Goal: Task Accomplishment & Management: Manage account settings

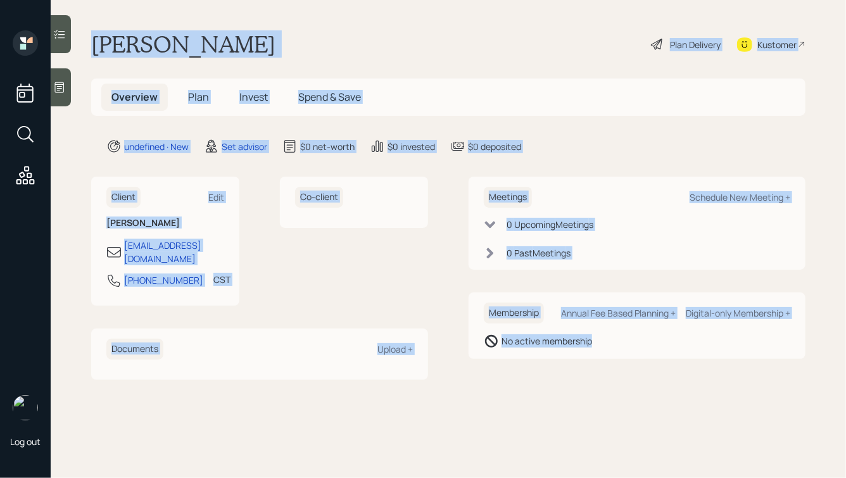
drag, startPoint x: 90, startPoint y: 43, endPoint x: 568, endPoint y: 411, distance: 603.3
click at [568, 411] on main "[PERSON_NAME] Plan Delivery Kustomer Overview Plan Invest Spend & Save undefine…" at bounding box center [448, 239] width 795 height 478
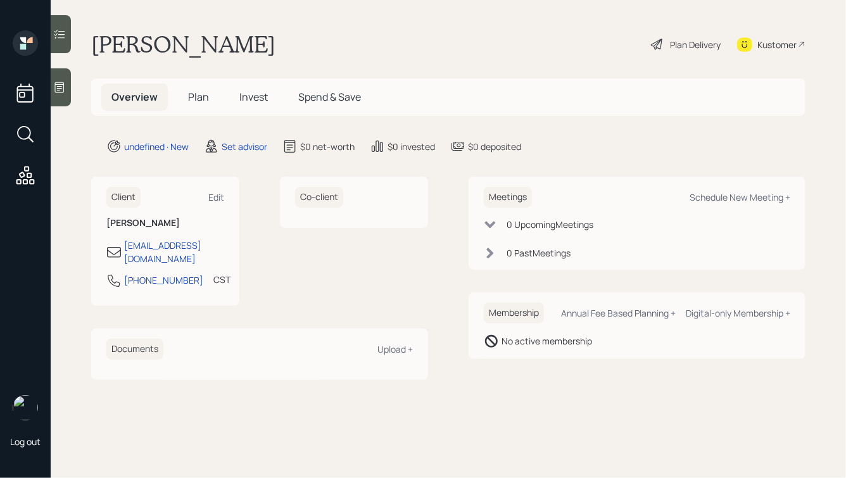
click at [63, 87] on icon at bounding box center [59, 87] width 9 height 11
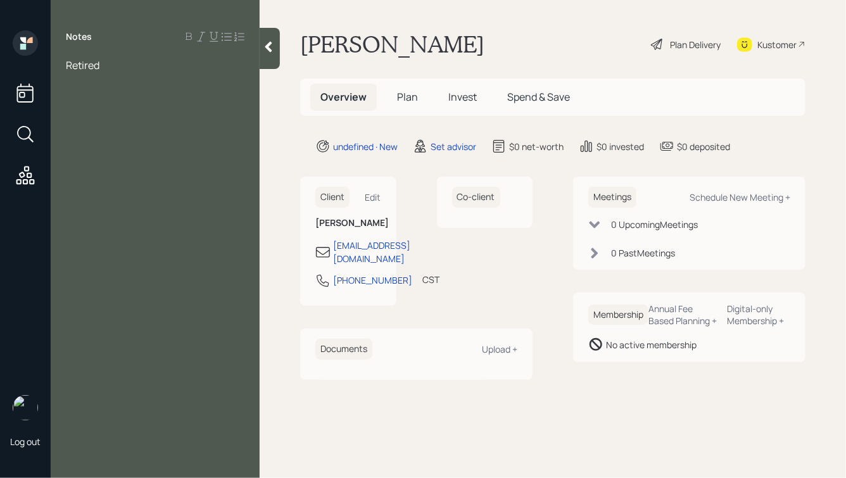
click at [66, 64] on span "Retired" at bounding box center [83, 65] width 34 height 14
click at [120, 67] on div "79, Retired" at bounding box center [155, 65] width 179 height 14
drag, startPoint x: 107, startPoint y: 98, endPoint x: 30, endPoint y: 90, distance: 77.6
click at [30, 90] on div "Log out Notes 79, Retired, single [PERSON_NAME] Plan Delivery Kustomer Overview…" at bounding box center [423, 239] width 846 height 478
click at [122, 154] on div "Brokerage:" at bounding box center [155, 149] width 179 height 14
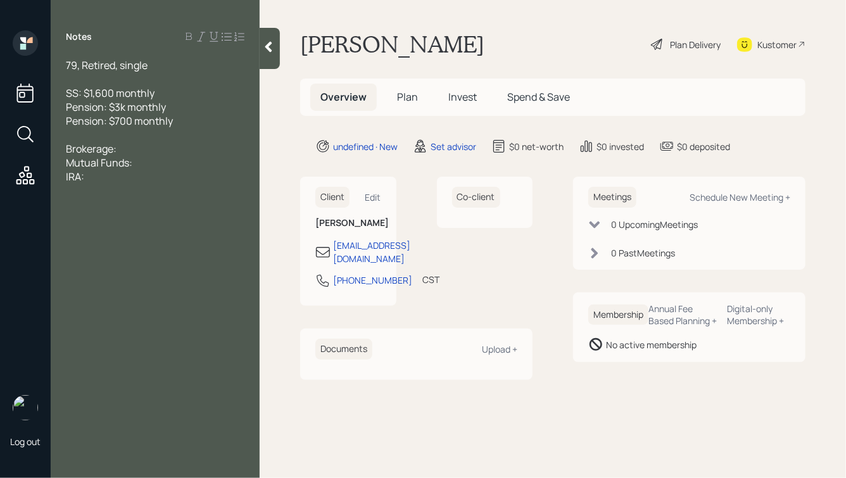
click at [98, 179] on div "IRA:" at bounding box center [155, 177] width 179 height 14
click at [132, 154] on div "Brokerage:" at bounding box center [155, 149] width 179 height 14
click at [127, 153] on div "Brokerage:" at bounding box center [155, 149] width 179 height 14
click at [129, 150] on span "Brokerage: $13k" at bounding box center [102, 149] width 73 height 14
click at [162, 146] on div "Brokerage: $113k" at bounding box center [155, 149] width 179 height 14
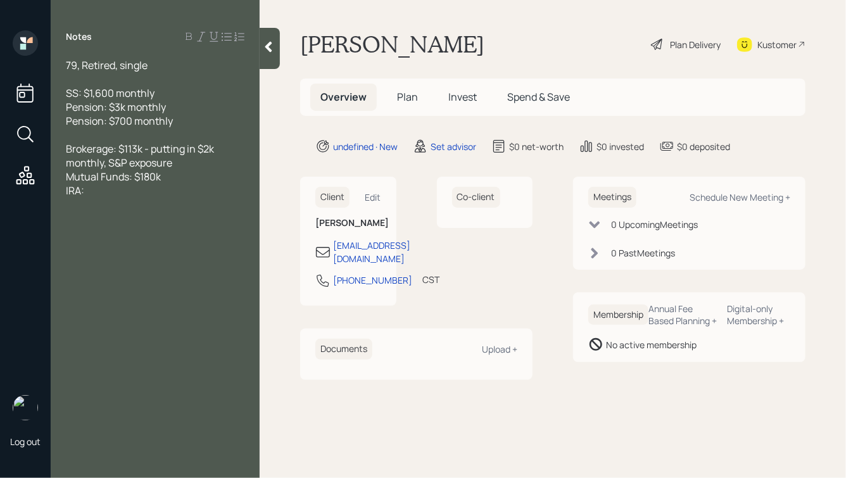
click at [104, 193] on div "IRA:" at bounding box center [155, 191] width 179 height 14
click at [180, 179] on div "Mutual Funds: $180k" at bounding box center [155, 177] width 179 height 14
click at [117, 187] on div "IRA:" at bounding box center [155, 191] width 179 height 14
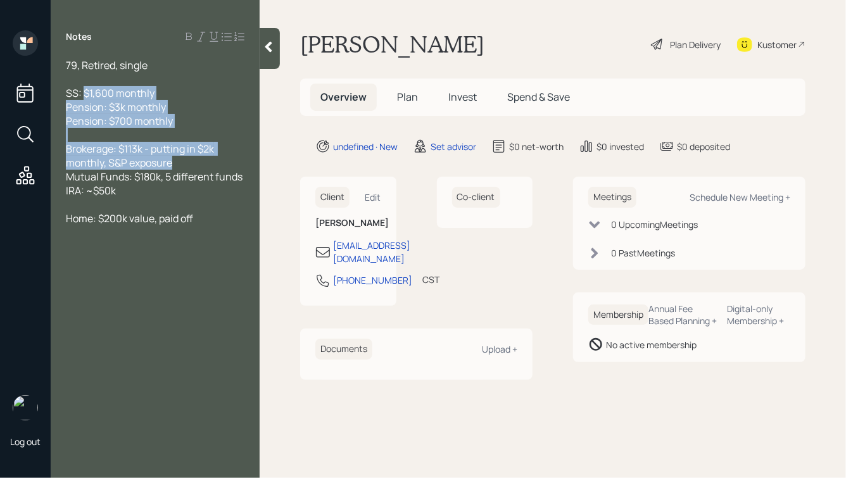
drag, startPoint x: 185, startPoint y: 164, endPoint x: 82, endPoint y: 87, distance: 128.9
click at [82, 87] on div "79, Retired, single SS: $1,600 monthly Pension: $3k monthly Pension: $700 month…" at bounding box center [155, 155] width 179 height 195
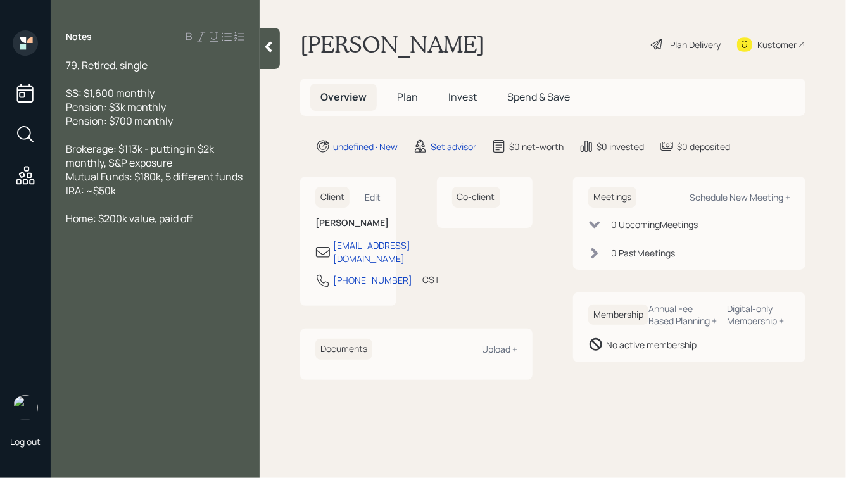
click at [170, 178] on span "Mutual Funds: $180k, 5 different funds" at bounding box center [154, 177] width 177 height 14
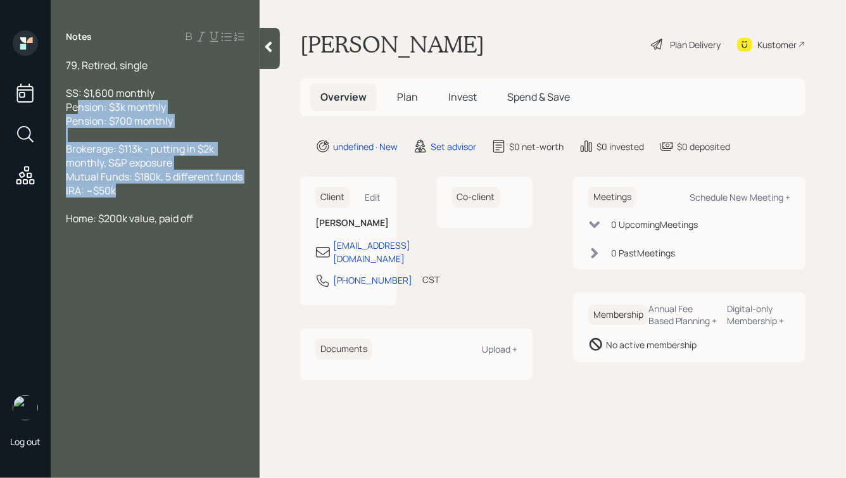
drag, startPoint x: 142, startPoint y: 193, endPoint x: 72, endPoint y: 92, distance: 122.8
click at [73, 96] on div "79, Retired, single SS: $1,600 monthly Pension: $3k monthly Pension: $700 month…" at bounding box center [155, 155] width 179 height 195
click at [142, 149] on span "Brokerage: $113k - putting in $2k monthly, S&P exposure" at bounding box center [141, 156] width 150 height 28
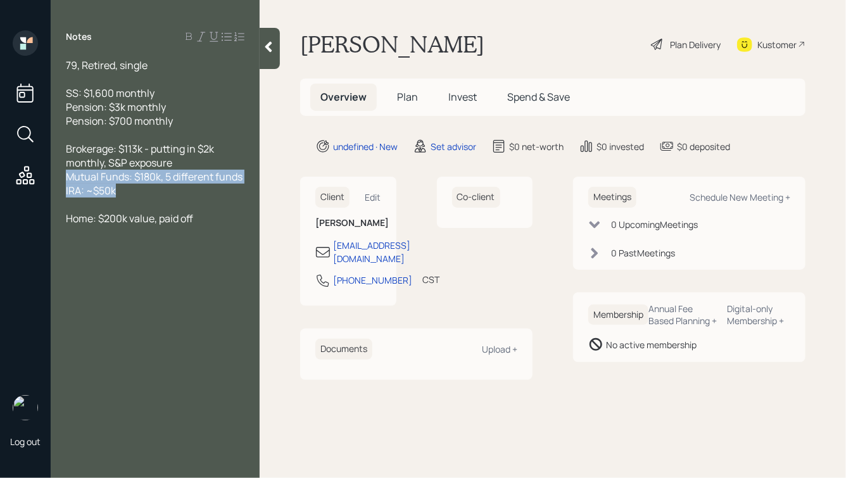
drag, startPoint x: 68, startPoint y: 177, endPoint x: 182, endPoint y: 201, distance: 116.5
click at [182, 201] on div "79, Retired, single SS: $1,600 monthly Pension: $3k monthly Pension: $700 month…" at bounding box center [155, 155] width 179 height 195
click at [182, 201] on div at bounding box center [155, 205] width 179 height 14
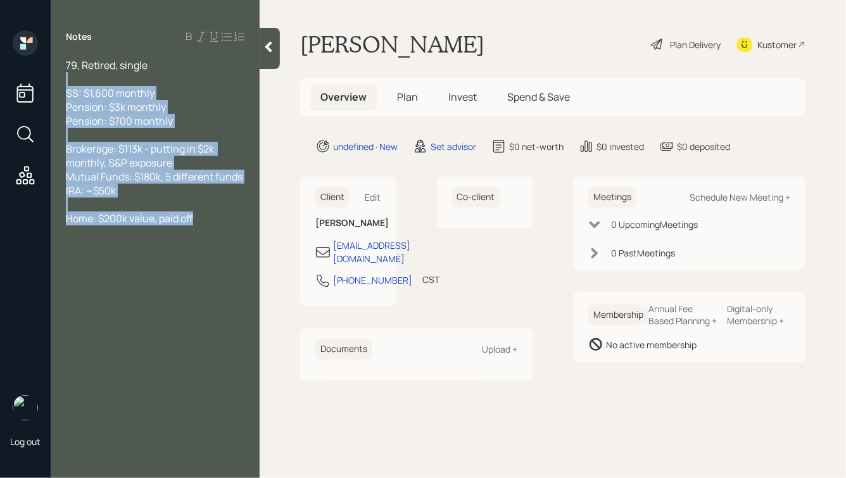
drag, startPoint x: 205, startPoint y: 222, endPoint x: 73, endPoint y: 60, distance: 209.0
click at [74, 60] on div "79, Retired, single SS: $1,600 monthly Pension: $3k monthly Pension: $700 month…" at bounding box center [155, 155] width 179 height 195
click at [144, 115] on span "Pension: $700 monthly" at bounding box center [119, 121] width 107 height 14
drag, startPoint x: 67, startPoint y: 63, endPoint x: 218, endPoint y: 232, distance: 226.5
click at [220, 234] on div "79, Retired, single SS: $1,600 monthly Pension: $3k monthly Pension: $700 month…" at bounding box center [155, 155] width 179 height 195
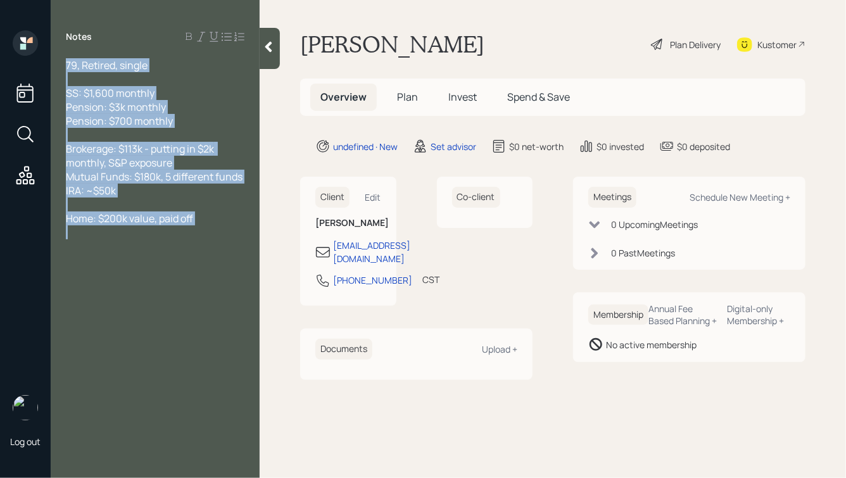
click at [218, 232] on div at bounding box center [155, 232] width 179 height 14
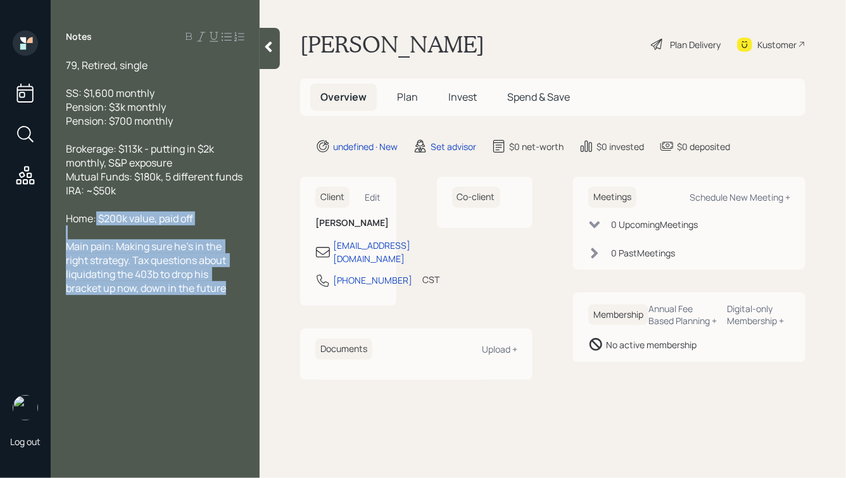
drag, startPoint x: 232, startPoint y: 293, endPoint x: 96, endPoint y: 212, distance: 158.8
click at [96, 212] on div "79, Retired, single SS: $1,600 monthly Pension: $3k monthly Pension: $700 month…" at bounding box center [155, 183] width 179 height 251
click at [96, 212] on div at bounding box center [155, 205] width 179 height 14
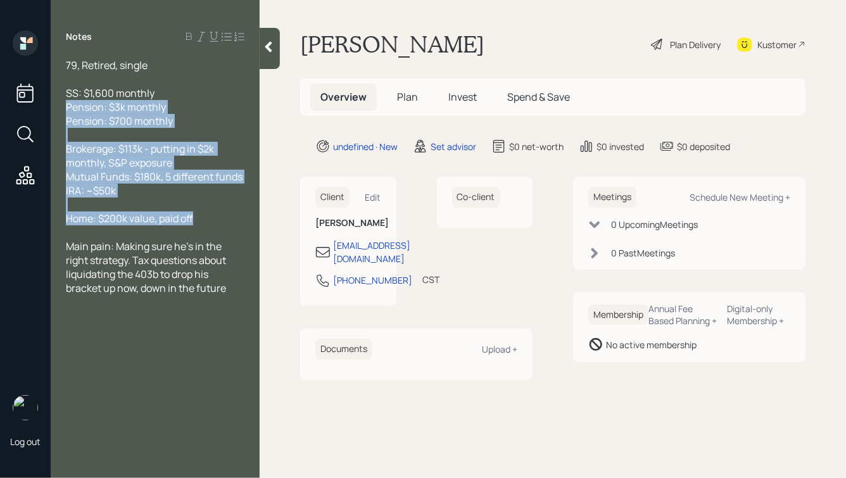
drag, startPoint x: 200, startPoint y: 220, endPoint x: 32, endPoint y: 101, distance: 205.9
click at [32, 101] on div "Log out Notes 79, Retired, single SS: $1,600 monthly Pension: $3k monthly Pensi…" at bounding box center [423, 239] width 846 height 478
click at [140, 119] on span "Pension: $700 monthly" at bounding box center [119, 121] width 107 height 14
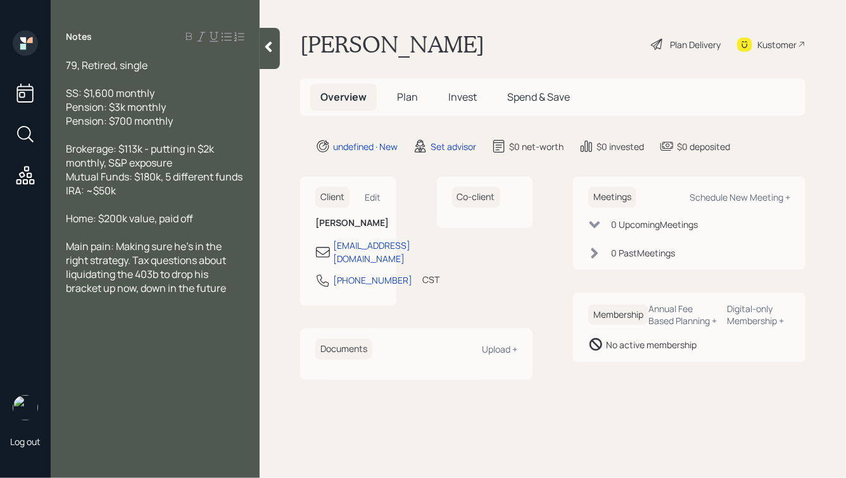
click at [265, 50] on icon at bounding box center [268, 47] width 13 height 13
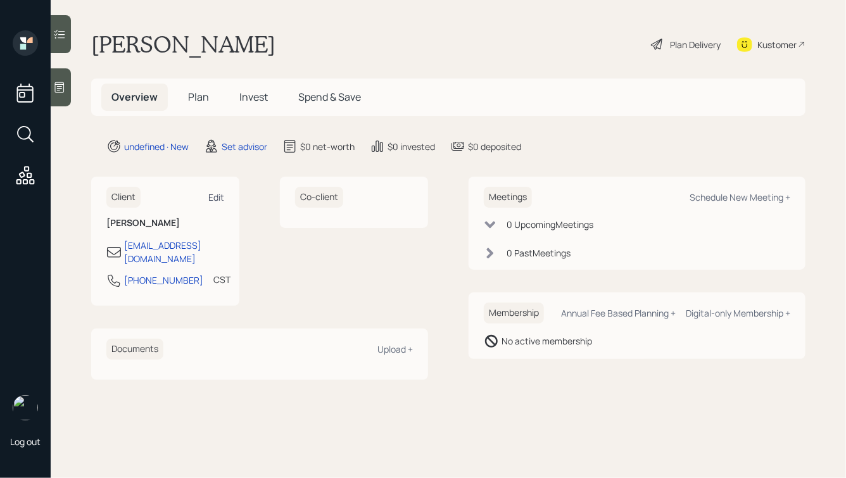
click at [215, 197] on div "Edit" at bounding box center [216, 197] width 16 height 12
select select "America/[GEOGRAPHIC_DATA]"
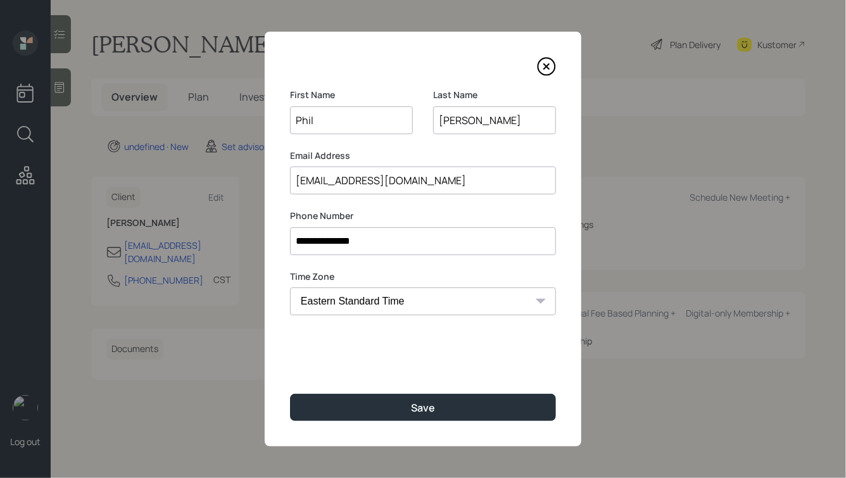
drag, startPoint x: 443, startPoint y: 120, endPoint x: 428, endPoint y: 120, distance: 15.2
click at [428, 120] on div "First Name [PERSON_NAME] Last Name [PERSON_NAME]" at bounding box center [423, 119] width 266 height 61
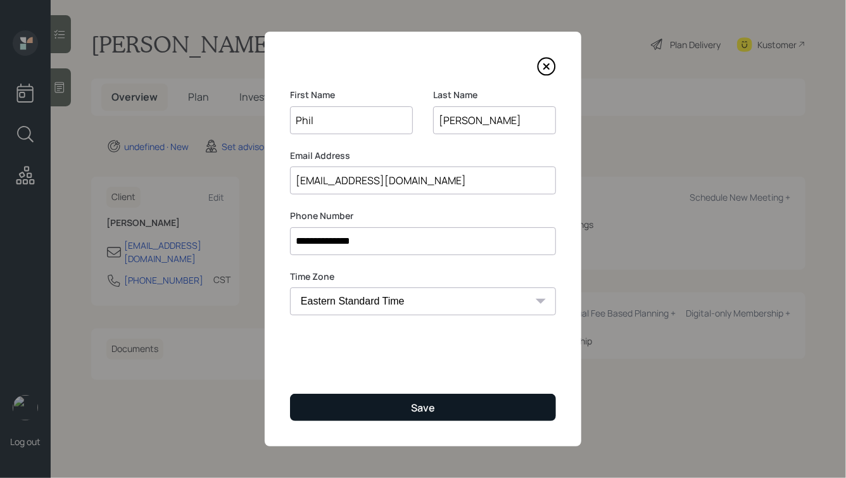
type input "[PERSON_NAME]"
click at [405, 405] on button "Save" at bounding box center [423, 407] width 266 height 27
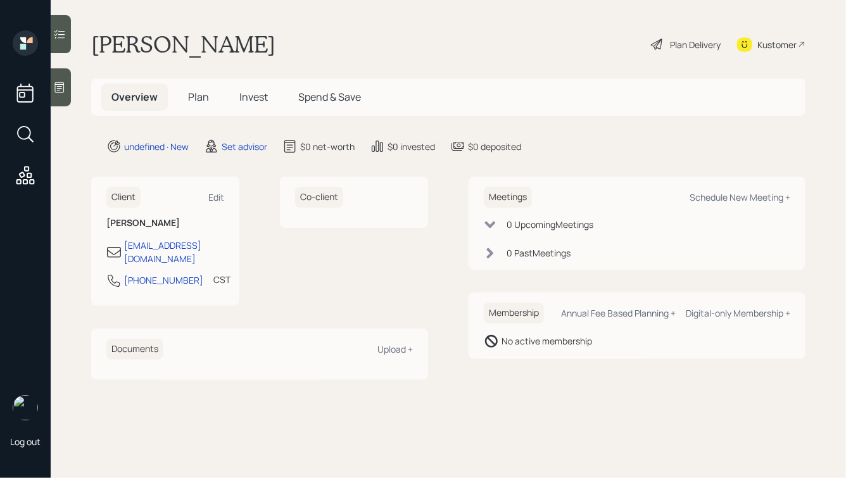
click at [61, 89] on icon at bounding box center [59, 87] width 13 height 13
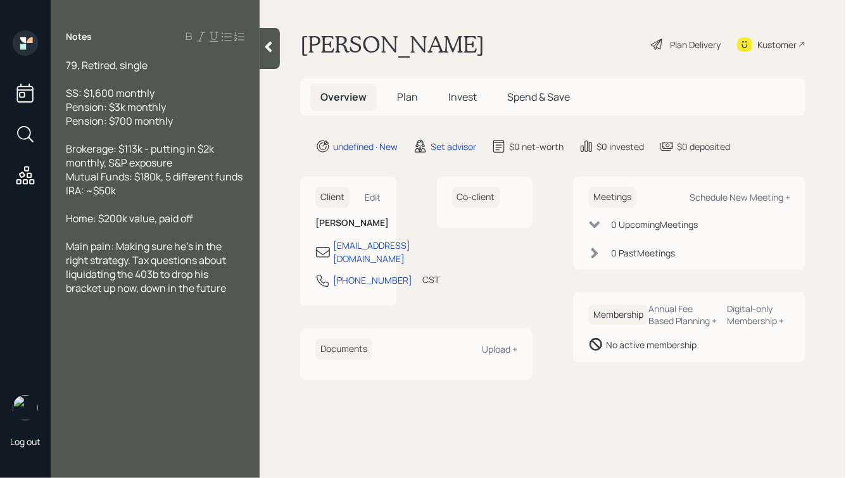
click at [273, 46] on icon at bounding box center [268, 47] width 13 height 13
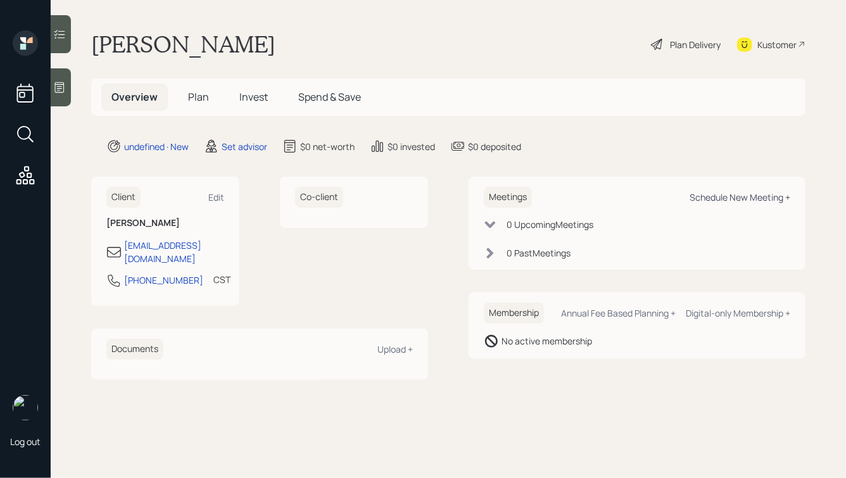
click at [730, 196] on div "Schedule New Meeting +" at bounding box center [740, 197] width 101 height 12
select select "round-[PERSON_NAME]"
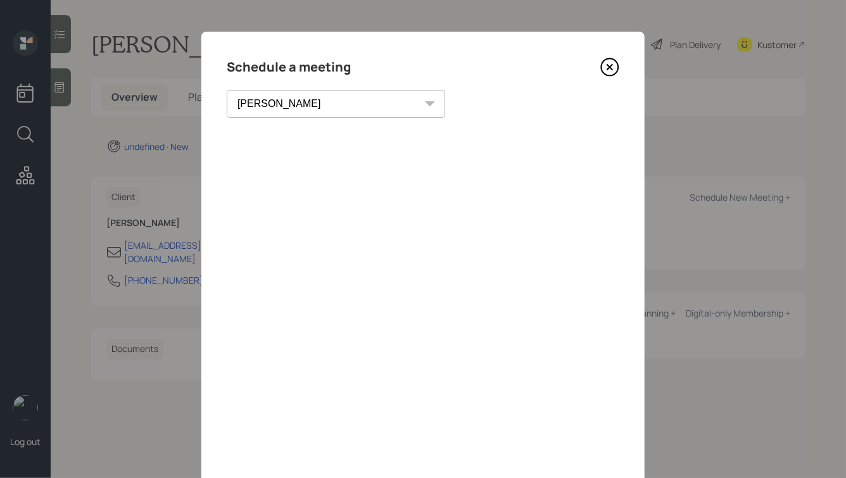
click at [610, 68] on icon at bounding box center [609, 67] width 5 height 5
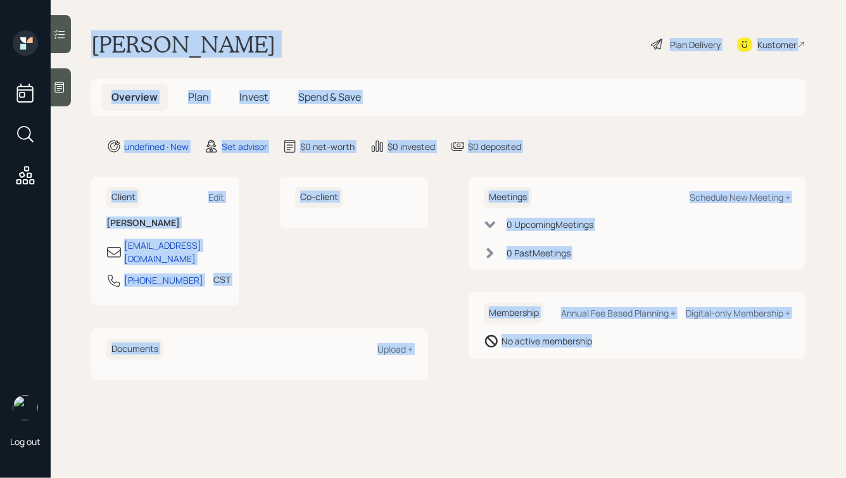
drag, startPoint x: 94, startPoint y: 33, endPoint x: 586, endPoint y: 388, distance: 606.1
click at [586, 388] on main "[PERSON_NAME] Plan Delivery Kustomer Overview Plan Invest Spend & Save undefine…" at bounding box center [448, 239] width 795 height 478
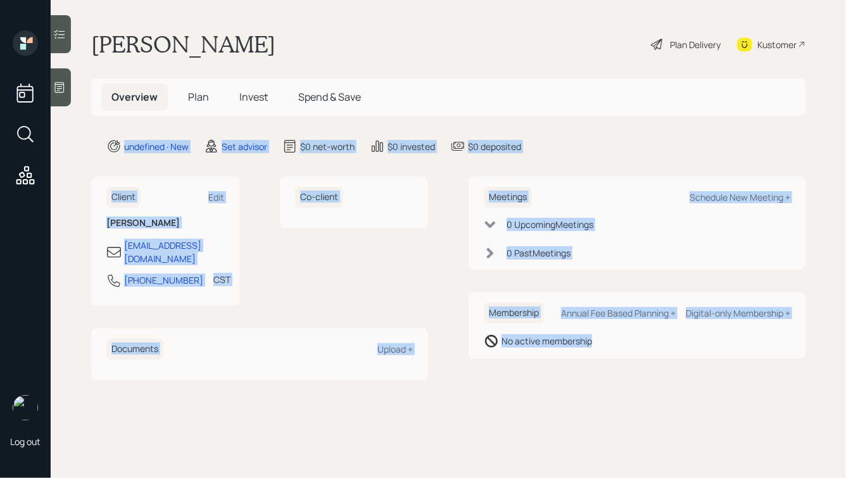
drag, startPoint x: 643, startPoint y: 376, endPoint x: 286, endPoint y: 51, distance: 482.9
click at [294, 60] on main "[PERSON_NAME] Plan Delivery Kustomer Overview Plan Invest Spend & Save undefine…" at bounding box center [448, 239] width 795 height 478
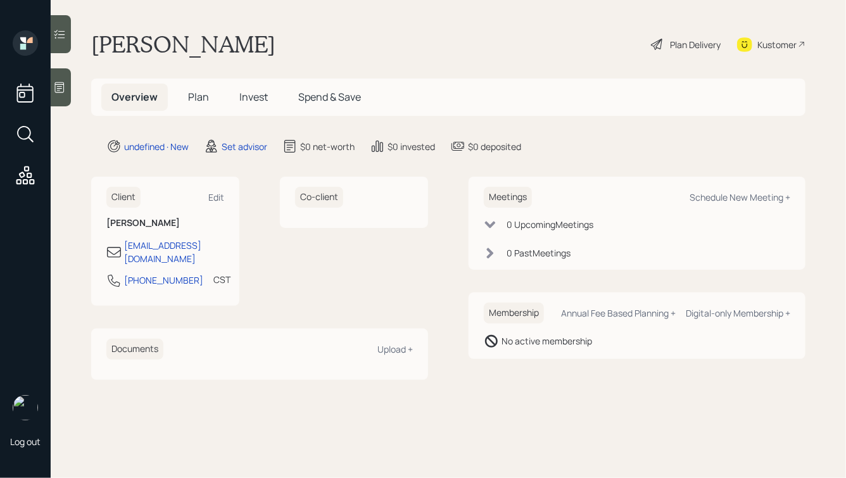
click at [286, 51] on div "[PERSON_NAME] Plan Delivery Kustomer" at bounding box center [448, 44] width 714 height 28
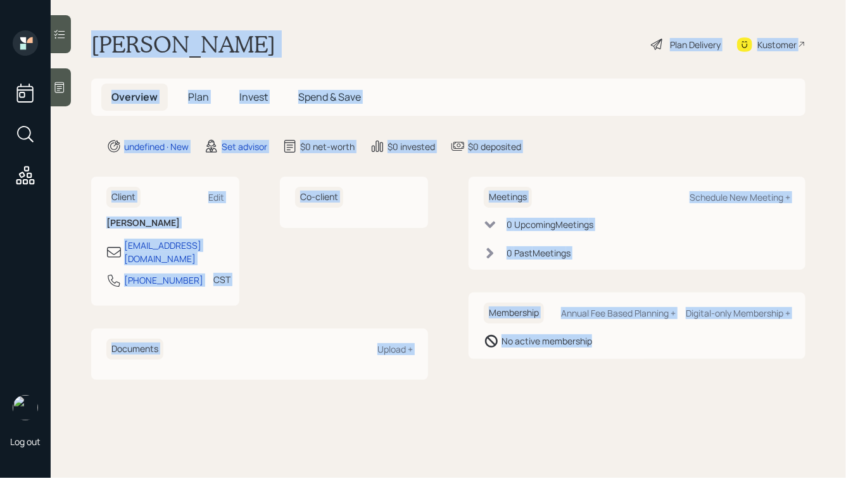
drag, startPoint x: 92, startPoint y: 38, endPoint x: 635, endPoint y: 370, distance: 636.2
click at [636, 370] on main "[PERSON_NAME] Plan Delivery Kustomer Overview Plan Invest Spend & Save undefine…" at bounding box center [448, 239] width 795 height 478
click at [635, 370] on main "[PERSON_NAME] Plan Delivery Kustomer Overview Plan Invest Spend & Save undefine…" at bounding box center [448, 239] width 795 height 478
drag, startPoint x: 660, startPoint y: 357, endPoint x: 322, endPoint y: 16, distance: 480.1
click at [322, 16] on main "[PERSON_NAME] Plan Delivery Kustomer Overview Plan Invest Spend & Save undefine…" at bounding box center [448, 239] width 795 height 478
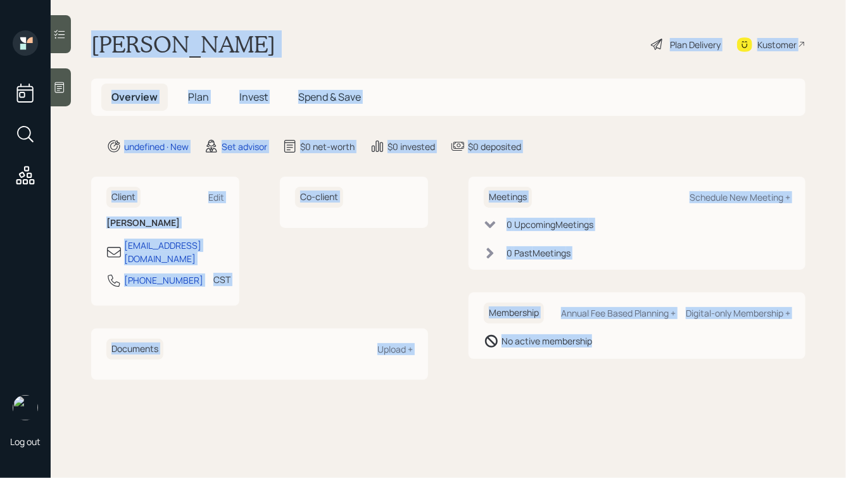
click at [300, 46] on div "[PERSON_NAME] Plan Delivery Kustomer" at bounding box center [448, 44] width 714 height 28
